Goal: Task Accomplishment & Management: Complete application form

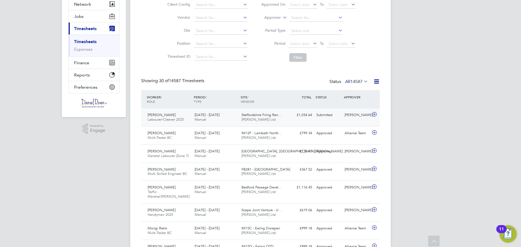
click at [311, 116] on div "£1,034.64 Submitted" at bounding box center [300, 115] width 28 height 9
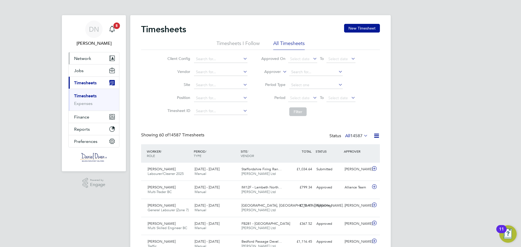
click at [102, 59] on button "Network" at bounding box center [94, 58] width 51 height 12
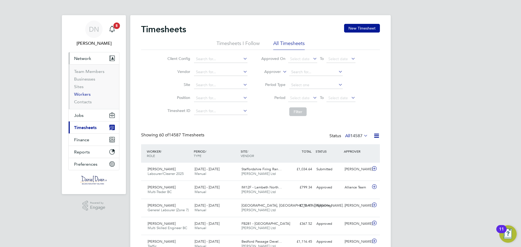
click at [83, 95] on link "Workers" at bounding box center [82, 94] width 17 height 5
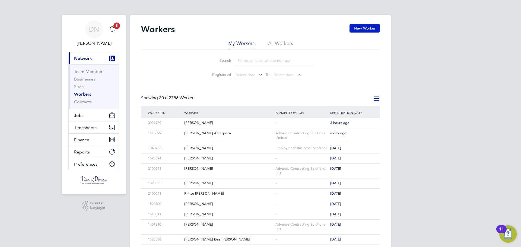
click at [362, 26] on button "New Worker" at bounding box center [365, 28] width 30 height 9
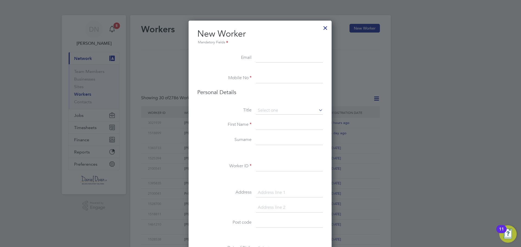
type input "c"
type input "C"
type input "U"
type input "cujoleo7@gmail.com"
click at [308, 77] on input at bounding box center [289, 79] width 67 height 10
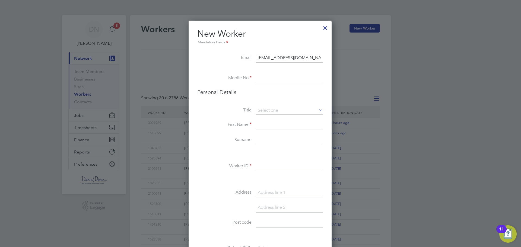
click at [260, 79] on input at bounding box center [289, 79] width 67 height 10
paste input "07864 602061"
type input "07864 602061"
click at [278, 112] on input at bounding box center [289, 111] width 67 height 8
click at [271, 117] on li "Mr" at bounding box center [290, 118] width 68 height 7
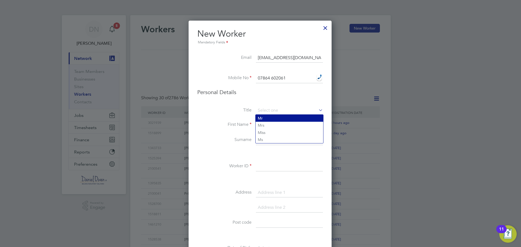
type input "Mr"
click at [270, 124] on input at bounding box center [289, 125] width 67 height 10
click at [277, 138] on input at bounding box center [289, 140] width 67 height 10
click at [279, 129] on input "Reganrs" at bounding box center [289, 125] width 67 height 10
type input "Regnars"
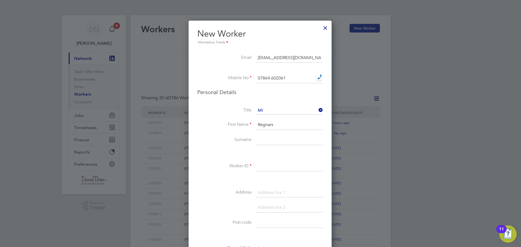
click at [279, 142] on input at bounding box center [289, 140] width 67 height 10
type input "Plators"
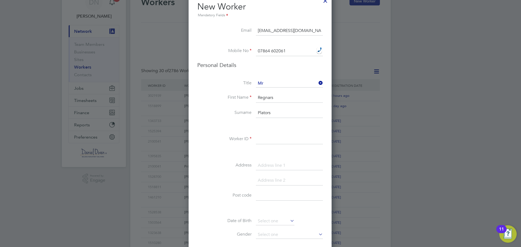
click at [274, 148] on li "Worker ID" at bounding box center [260, 142] width 126 height 15
click at [273, 141] on input at bounding box center [289, 140] width 67 height 10
click at [269, 137] on input at bounding box center [289, 140] width 67 height 10
paste input "2100390"
type input "2100390"
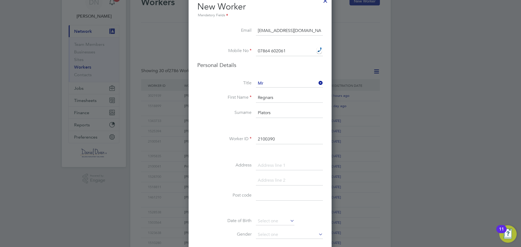
click at [269, 164] on input at bounding box center [289, 166] width 67 height 10
type input "uplands road"
drag, startPoint x: 277, startPoint y: 198, endPoint x: 303, endPoint y: 200, distance: 26.1
click at [277, 198] on input at bounding box center [289, 196] width 67 height 10
type input "B21 8BS"
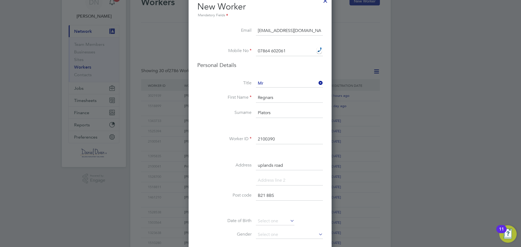
click at [277, 216] on div "Title Mr First Name Regnars Surname Plators Worker ID 2100390 Address uplands r…" at bounding box center [260, 178] width 126 height 197
drag, startPoint x: 280, startPoint y: 221, endPoint x: 276, endPoint y: 225, distance: 5.8
click at [280, 221] on input at bounding box center [275, 221] width 39 height 8
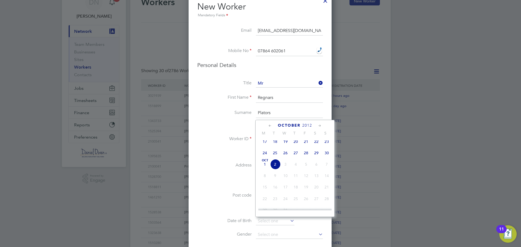
click at [305, 125] on span "2012" at bounding box center [307, 125] width 10 height 5
click at [327, 154] on span "2004" at bounding box center [327, 151] width 10 height 10
click at [270, 126] on icon at bounding box center [270, 126] width 5 height 6
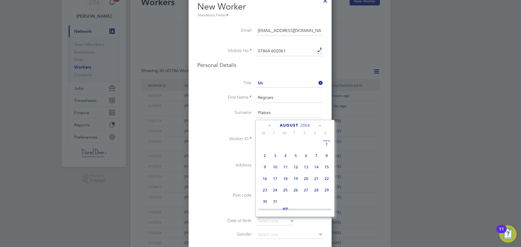
click at [270, 126] on icon at bounding box center [270, 126] width 5 height 6
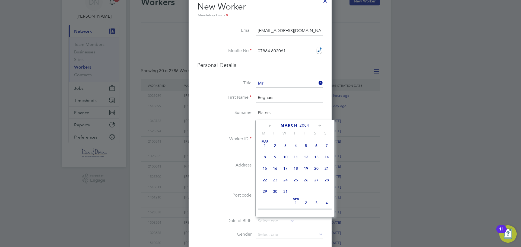
click at [275, 169] on span "16" at bounding box center [275, 168] width 10 height 10
type input "16 Mar 2004"
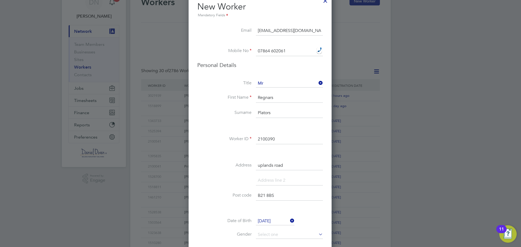
scroll to position [81, 0]
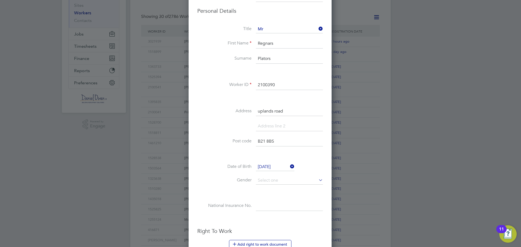
click at [275, 176] on li "Date of Birth 16 Mar 2004" at bounding box center [260, 170] width 126 height 14
click at [274, 182] on input at bounding box center [289, 181] width 67 height 8
click at [272, 188] on li "Male" at bounding box center [290, 188] width 68 height 7
type input "Male"
click at [271, 203] on input at bounding box center [289, 206] width 67 height 10
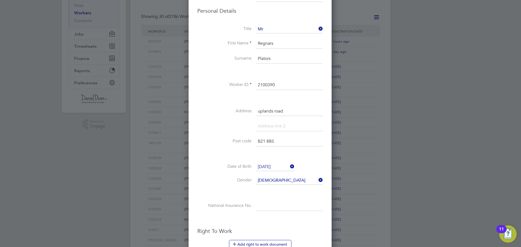
scroll to position [136, 0]
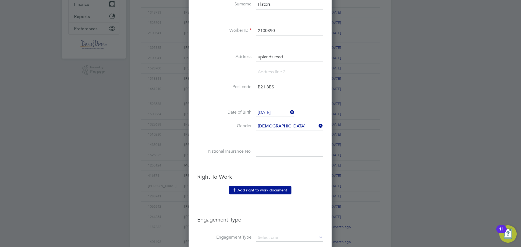
click at [257, 191] on button "Add right to work document" at bounding box center [260, 190] width 62 height 9
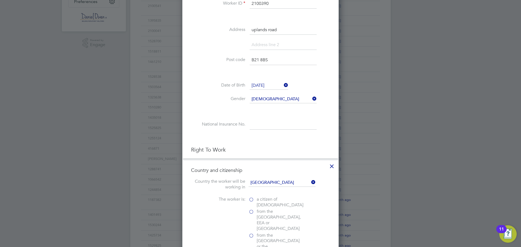
scroll to position [217, 0]
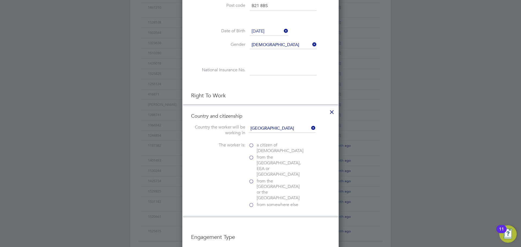
click at [273, 202] on span "from somewhere else" at bounding box center [278, 205] width 42 height 6
click at [0, 0] on input "from somewhere else" at bounding box center [0, 0] width 0 height 0
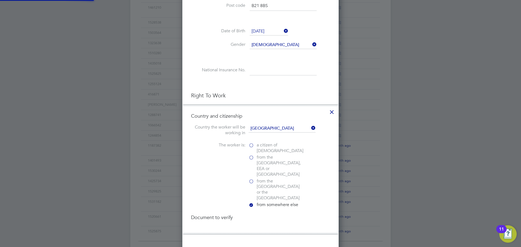
scroll to position [570, 157]
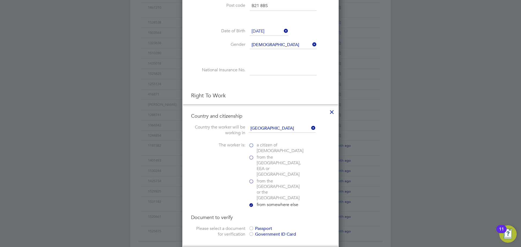
click at [261, 226] on div "Passport" at bounding box center [289, 229] width 81 height 6
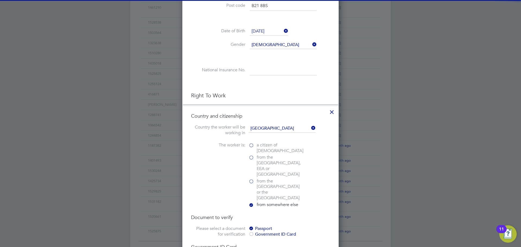
scroll to position [272, 0]
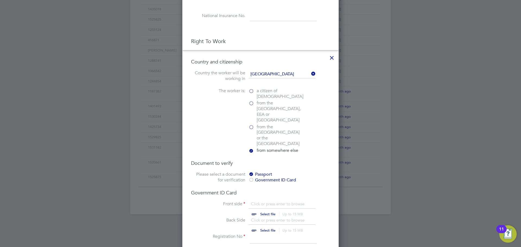
click at [275, 201] on input "file" at bounding box center [273, 209] width 85 height 16
type input "C:\fakepath\regnars 1.png"
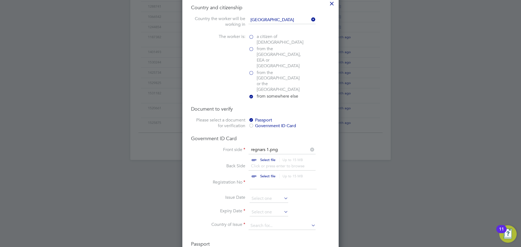
click at [264, 180] on input at bounding box center [283, 185] width 67 height 10
drag, startPoint x: 257, startPoint y: 166, endPoint x: 260, endPoint y: 168, distance: 2.8
click at [257, 180] on input at bounding box center [283, 185] width 67 height 10
type input "LV7195427"
click at [260, 209] on input at bounding box center [269, 213] width 39 height 8
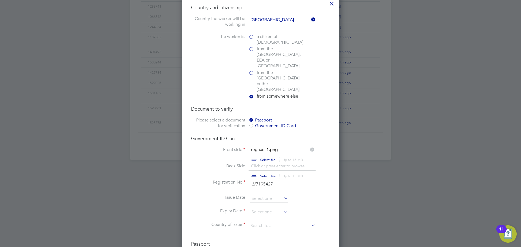
scroll to position [153, 0]
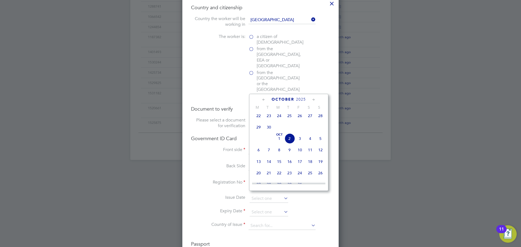
click at [301, 99] on span "2025" at bounding box center [301, 99] width 10 height 5
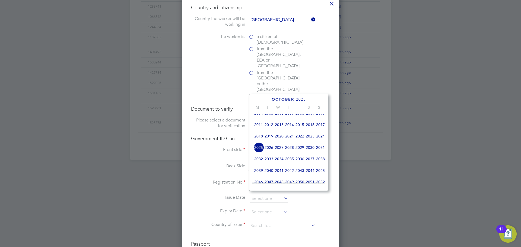
click at [279, 162] on span "2034" at bounding box center [279, 159] width 10 height 10
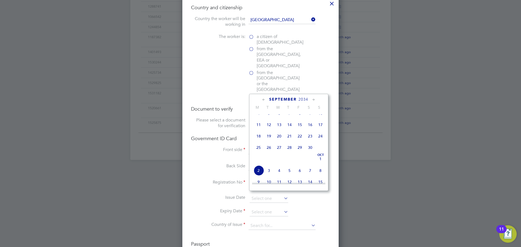
click at [264, 100] on icon at bounding box center [263, 100] width 5 height 6
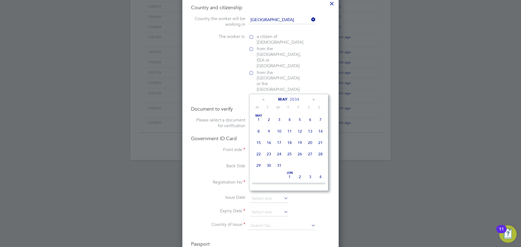
click at [315, 99] on icon at bounding box center [313, 100] width 5 height 6
click at [319, 121] on span "4" at bounding box center [320, 118] width 10 height 10
type input "04 Jun 2034"
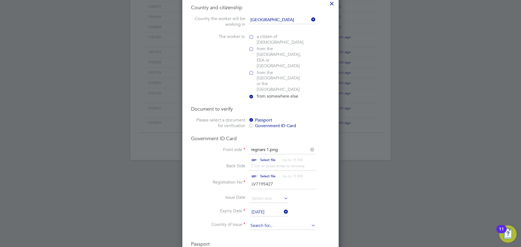
click at [277, 222] on input at bounding box center [282, 226] width 67 height 8
click at [260, 213] on li "Lat via" at bounding box center [282, 216] width 68 height 7
type input "Latvia"
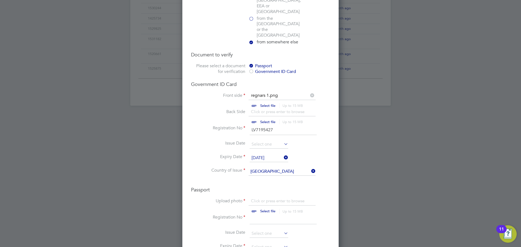
click at [267, 198] on input "file" at bounding box center [273, 206] width 85 height 16
type input "C:\fakepath\regnars 1.png"
click at [273, 93] on input "file" at bounding box center [273, 101] width 85 height 16
click at [311, 92] on icon at bounding box center [312, 95] width 6 height 6
click at [268, 125] on input "LV7195427" at bounding box center [283, 130] width 67 height 10
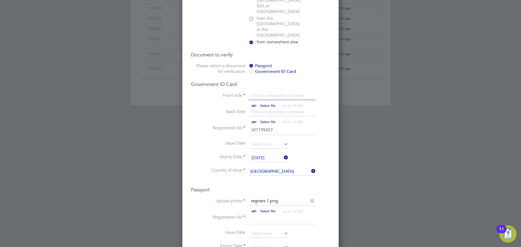
click at [268, 125] on input "LV7195427" at bounding box center [283, 130] width 67 height 10
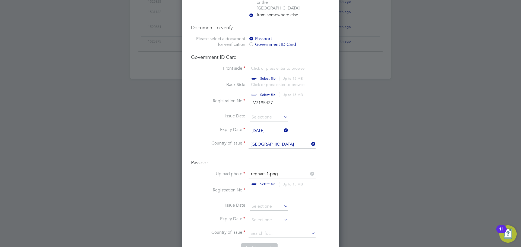
click at [259, 188] on input at bounding box center [283, 193] width 67 height 10
paste input "LV7195427"
type input "LV7195427"
drag, startPoint x: 285, startPoint y: 87, endPoint x: 177, endPoint y: 84, distance: 108.4
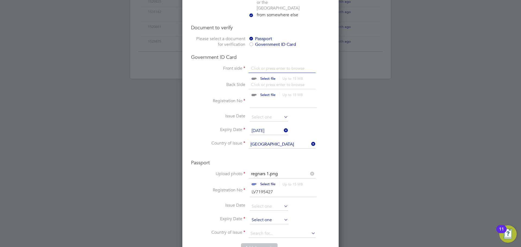
click at [257, 216] on input at bounding box center [269, 220] width 39 height 8
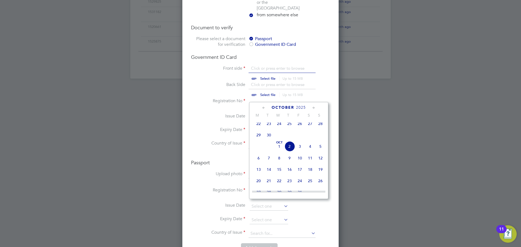
click at [300, 107] on span "2025" at bounding box center [301, 107] width 10 height 5
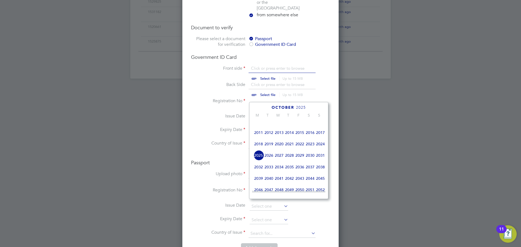
click at [277, 172] on span "2034" at bounding box center [279, 167] width 10 height 10
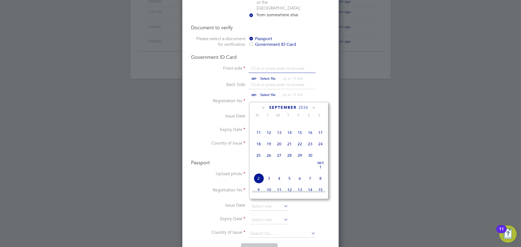
click at [262, 107] on icon at bounding box center [263, 108] width 5 height 6
click at [313, 108] on icon at bounding box center [313, 108] width 5 height 6
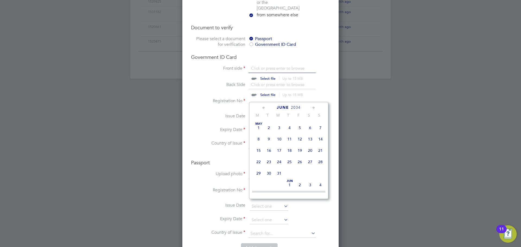
scroll to position [59, 0]
click at [321, 128] on span "4" at bounding box center [320, 126] width 10 height 10
type input "04 Jun 2034"
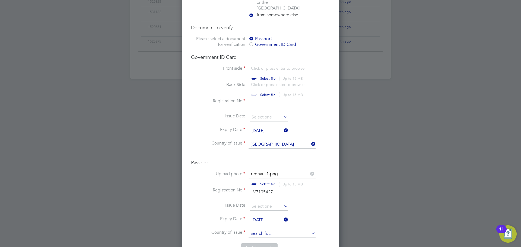
click at [276, 230] on input at bounding box center [282, 234] width 67 height 8
click at [286, 223] on li "Latvia" at bounding box center [282, 224] width 68 height 7
type input "Latvia"
click at [283, 127] on icon at bounding box center [283, 131] width 0 height 8
click at [310, 140] on icon at bounding box center [310, 144] width 0 height 8
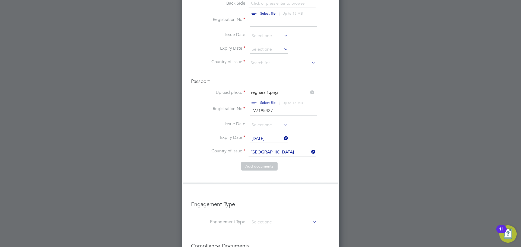
scroll to position [516, 0]
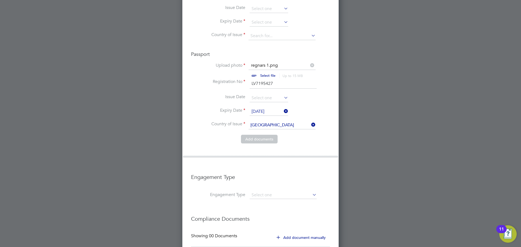
click at [259, 135] on button "Add document s" at bounding box center [259, 139] width 37 height 9
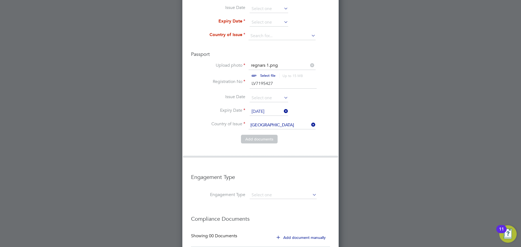
scroll to position [553, 0]
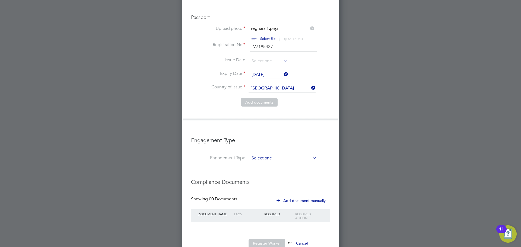
click at [275, 155] on input at bounding box center [283, 159] width 67 height 8
click at [278, 170] on li "Umbrella" at bounding box center [284, 173] width 68 height 8
type input "Umbrella"
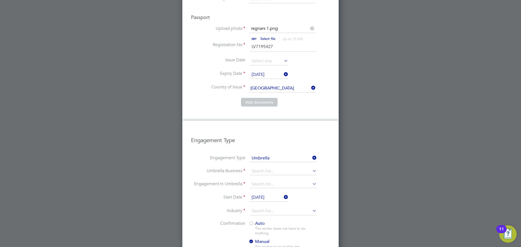
scroll to position [880, 157]
click at [270, 168] on input at bounding box center [283, 172] width 67 height 8
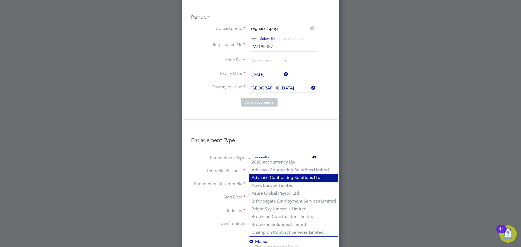
click at [290, 178] on li "Advance Contracting Solutions Ltd" at bounding box center [294, 178] width 89 height 8
type input "Advance Contracting Solutions Ltd"
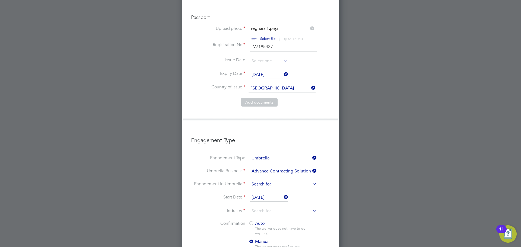
click at [271, 181] on input at bounding box center [283, 185] width 67 height 8
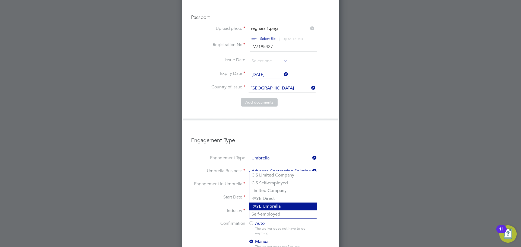
click at [284, 207] on li "PAYE Umbrella" at bounding box center [284, 207] width 68 height 8
type input "PAYE Umbrella"
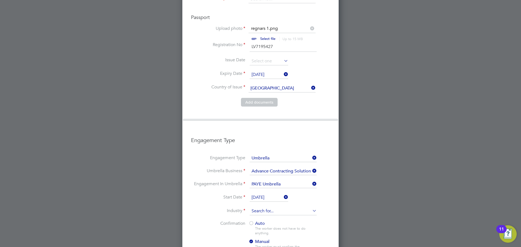
click at [291, 207] on input at bounding box center [283, 211] width 67 height 8
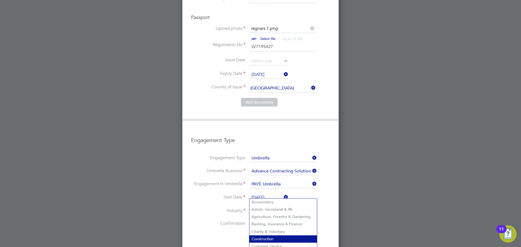
click at [274, 236] on li "Construction" at bounding box center [284, 239] width 68 height 7
type input "Construction"
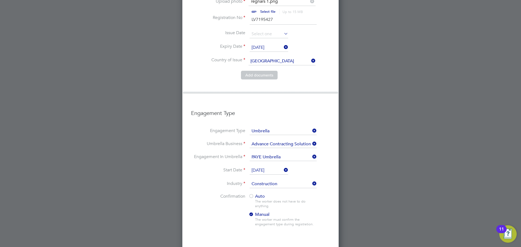
scroll to position [653, 0]
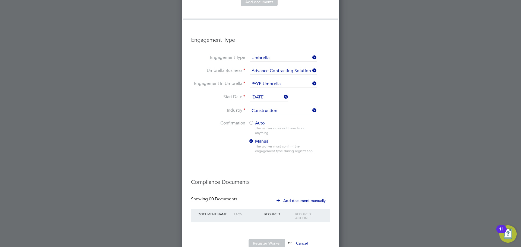
click at [278, 239] on button "Register Worker" at bounding box center [267, 243] width 37 height 9
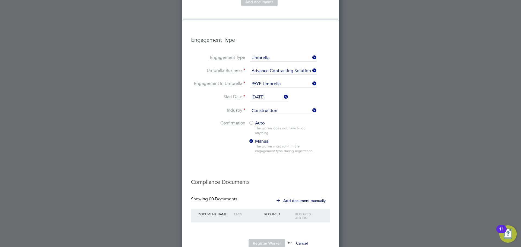
click at [304, 197] on button "Add document manually" at bounding box center [301, 201] width 57 height 9
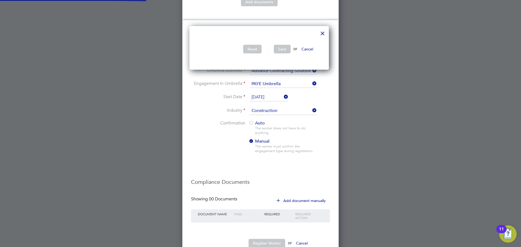
scroll to position [44, 143]
click at [293, 197] on button "Add document manually" at bounding box center [301, 201] width 57 height 9
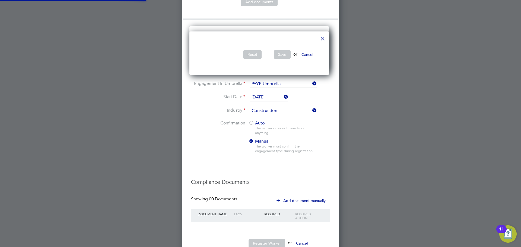
click at [280, 198] on icon at bounding box center [278, 200] width 4 height 4
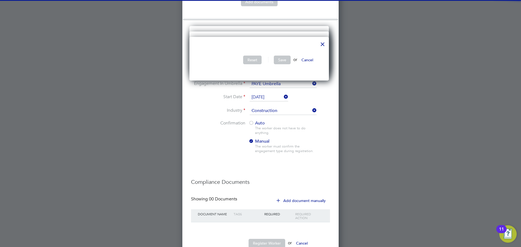
click at [324, 44] on div at bounding box center [323, 43] width 10 height 10
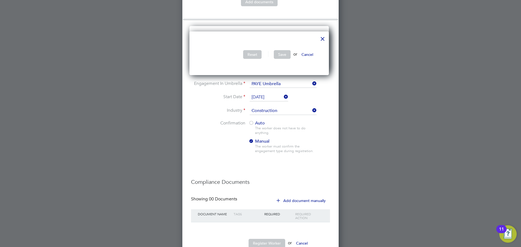
click at [326, 33] on div at bounding box center [323, 38] width 10 height 10
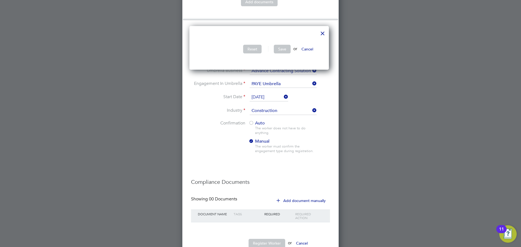
click at [326, 34] on div at bounding box center [323, 32] width 10 height 10
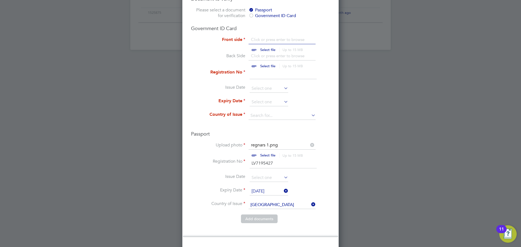
scroll to position [382, 0]
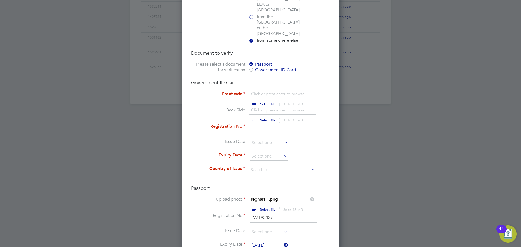
click at [254, 67] on div "Government ID Card" at bounding box center [289, 70] width 81 height 6
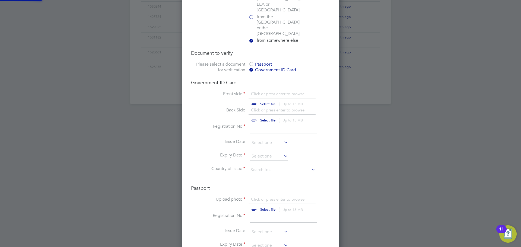
scroll to position [7, 67]
click at [252, 62] on div at bounding box center [251, 64] width 5 height 5
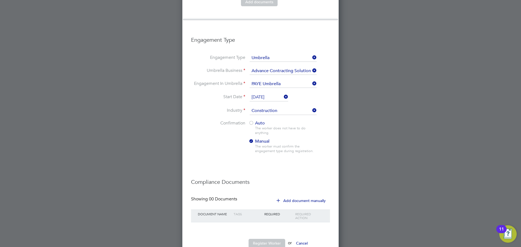
click at [271, 239] on button "Register Worker" at bounding box center [267, 243] width 37 height 9
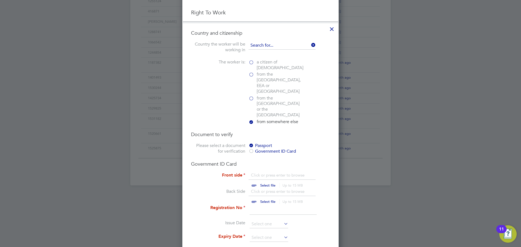
click at [270, 45] on input at bounding box center [282, 46] width 67 height 8
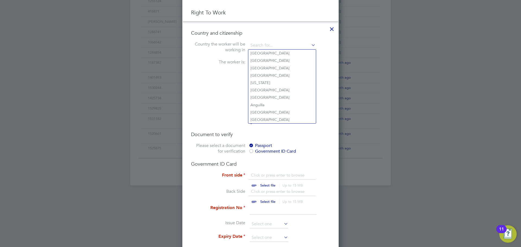
click at [297, 38] on div "Country and citizenship Country the worker will be working in The worker is: a …" at bounding box center [260, 78] width 139 height 96
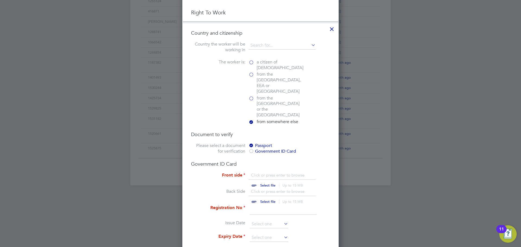
click at [271, 77] on span "from the EU, EEA or Switzerland" at bounding box center [280, 83] width 46 height 23
click at [0, 0] on input "from the EU, EEA or Switzerland" at bounding box center [0, 0] width 0 height 0
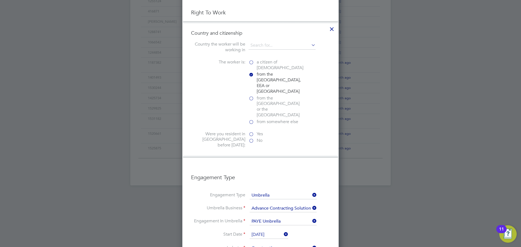
click at [252, 131] on label "Yes" at bounding box center [276, 134] width 54 height 6
click at [0, 0] on input "Yes" at bounding box center [0, 0] width 0 height 0
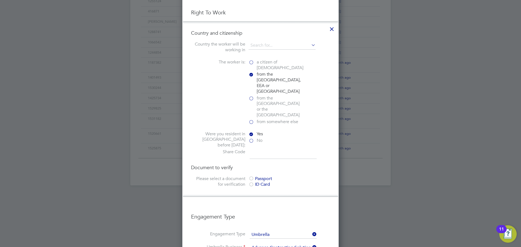
click at [256, 149] on input at bounding box center [283, 154] width 67 height 10
type input "w"
type input "WF7 T7G 6H4"
click at [251, 176] on div at bounding box center [251, 178] width 5 height 5
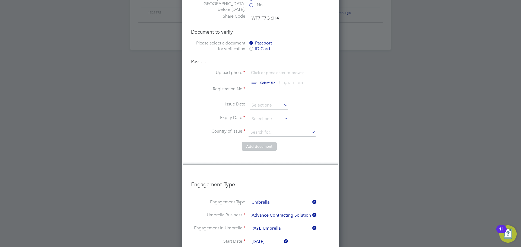
click at [269, 58] on div "Passport Upload photo Click or press enter to browse Select file Up to 15 MB Dr…" at bounding box center [260, 100] width 139 height 84
click at [270, 70] on input "file" at bounding box center [273, 78] width 85 height 16
type input "C:\fakepath\regnars 1.png"
click at [255, 46] on div "ID Card" at bounding box center [289, 49] width 81 height 6
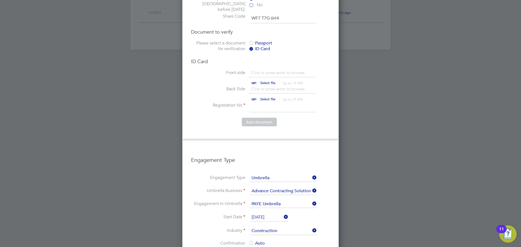
click at [253, 41] on div at bounding box center [251, 43] width 5 height 5
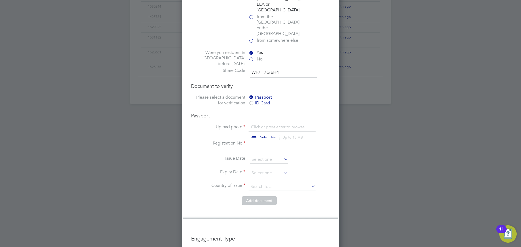
click at [251, 56] on label "No" at bounding box center [276, 59] width 54 height 6
click at [0, 0] on input "No" at bounding box center [0, 0] width 0 height 0
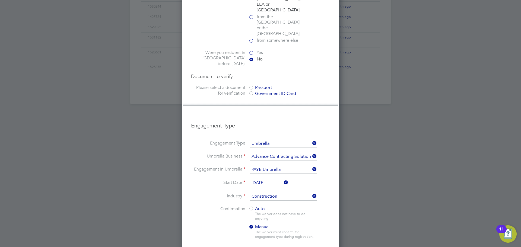
click at [252, 50] on label "Yes" at bounding box center [276, 53] width 54 height 6
click at [0, 0] on input "Yes" at bounding box center [0, 0] width 0 height 0
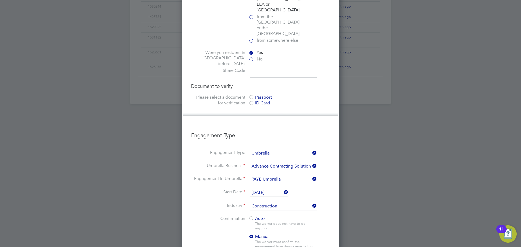
click at [251, 95] on div at bounding box center [251, 97] width 5 height 5
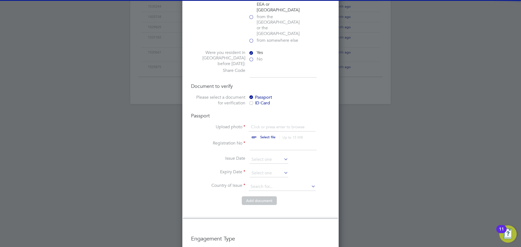
click at [271, 124] on input "file" at bounding box center [273, 132] width 85 height 16
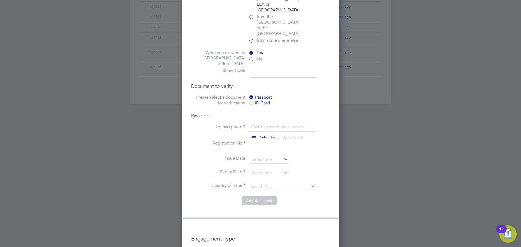
click at [269, 124] on input "file" at bounding box center [273, 132] width 85 height 16
type input "C:\fakepath\regnars 1.png"
click at [280, 141] on input at bounding box center [283, 146] width 67 height 10
type input "LV7195427"
click at [268, 169] on input at bounding box center [269, 173] width 39 height 8
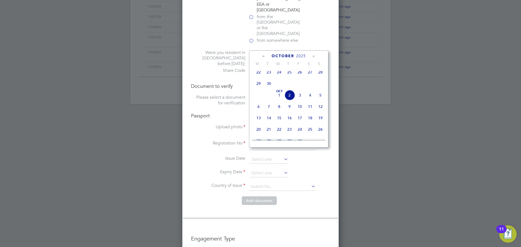
click at [305, 59] on div "October 2025 M T W T F S S Jul 1 2 3 4 5 6 7 8 9 10 11 12 13 14 15 16 17 18 19 …" at bounding box center [288, 99] width 79 height 97
click at [303, 55] on span "2025" at bounding box center [301, 56] width 10 height 5
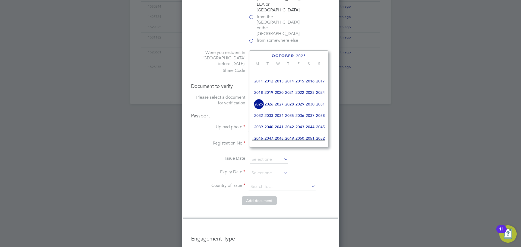
click at [279, 118] on span "2034" at bounding box center [279, 116] width 10 height 10
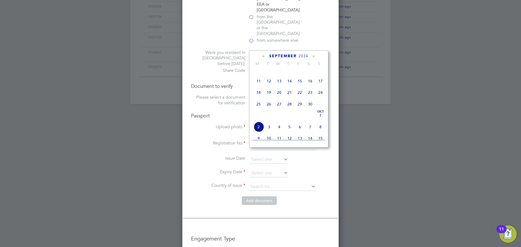
click at [263, 55] on icon at bounding box center [263, 56] width 5 height 6
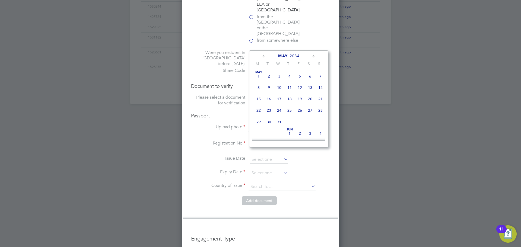
click at [314, 55] on icon at bounding box center [313, 56] width 5 height 6
click at [318, 75] on span "4" at bounding box center [320, 75] width 10 height 10
type input "04 Jun 2034"
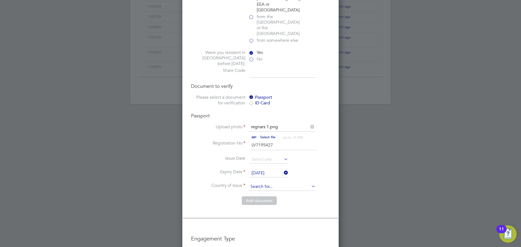
click at [272, 183] on input at bounding box center [282, 187] width 67 height 8
click at [264, 171] on li "Latvi a" at bounding box center [282, 173] width 68 height 7
type input "Latvia"
click at [266, 197] on button "Add document" at bounding box center [259, 201] width 35 height 9
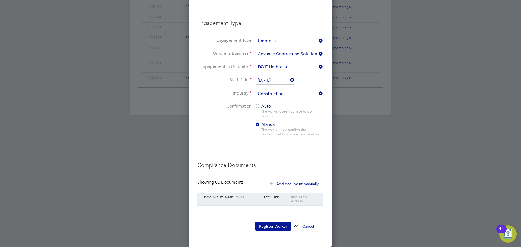
click at [300, 179] on li "Compliance Documents" at bounding box center [260, 167] width 126 height 23
click at [300, 183] on button "Add document manually" at bounding box center [294, 184] width 57 height 9
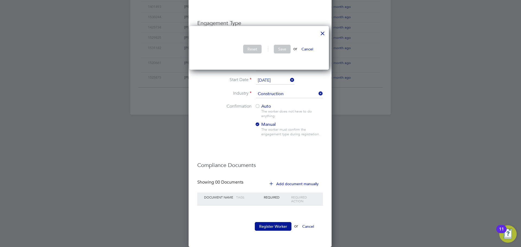
click at [327, 33] on div at bounding box center [323, 32] width 10 height 10
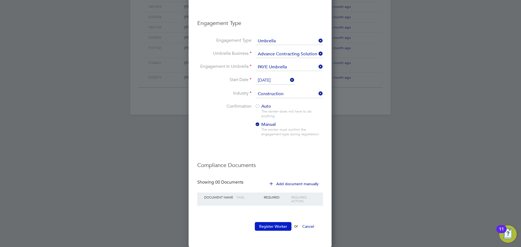
click at [279, 228] on button "Register Worker" at bounding box center [273, 226] width 37 height 9
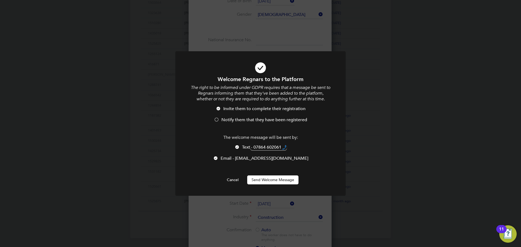
click at [284, 185] on div at bounding box center [260, 123] width 171 height 144
click at [284, 179] on button "Send Welcome Message" at bounding box center [272, 180] width 51 height 9
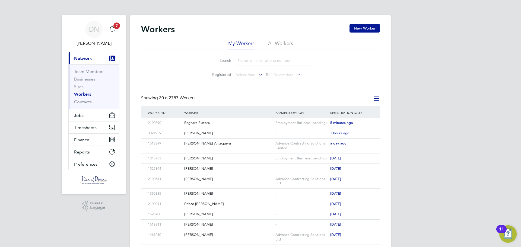
click at [347, 80] on div "Search Registered Select date To Select date" at bounding box center [260, 66] width 239 height 32
